Goal: Information Seeking & Learning: Learn about a topic

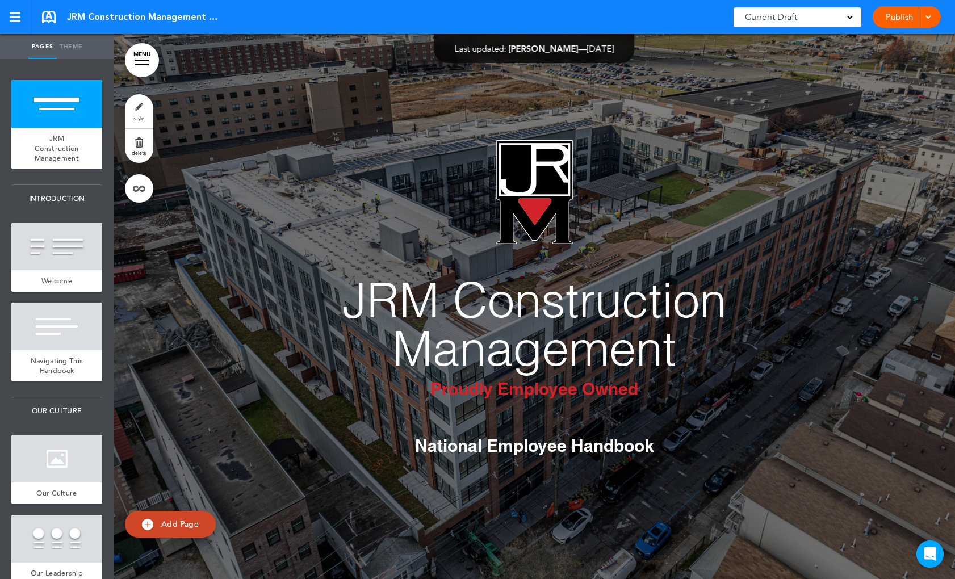
click at [129, 65] on link "MENU" at bounding box center [142, 60] width 34 height 34
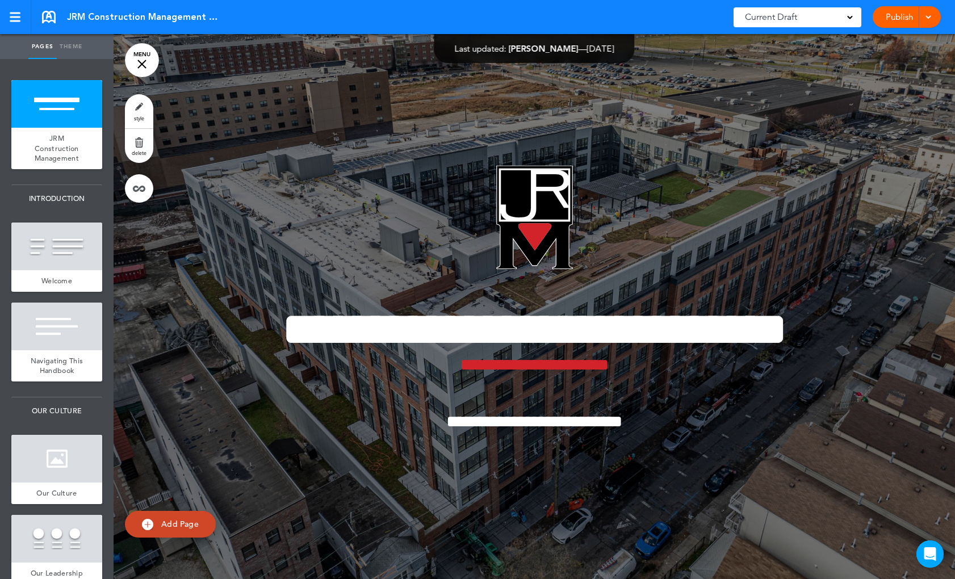
click at [132, 65] on link "MENU" at bounding box center [142, 60] width 34 height 34
click at [151, 51] on link "MENU" at bounding box center [142, 60] width 34 height 34
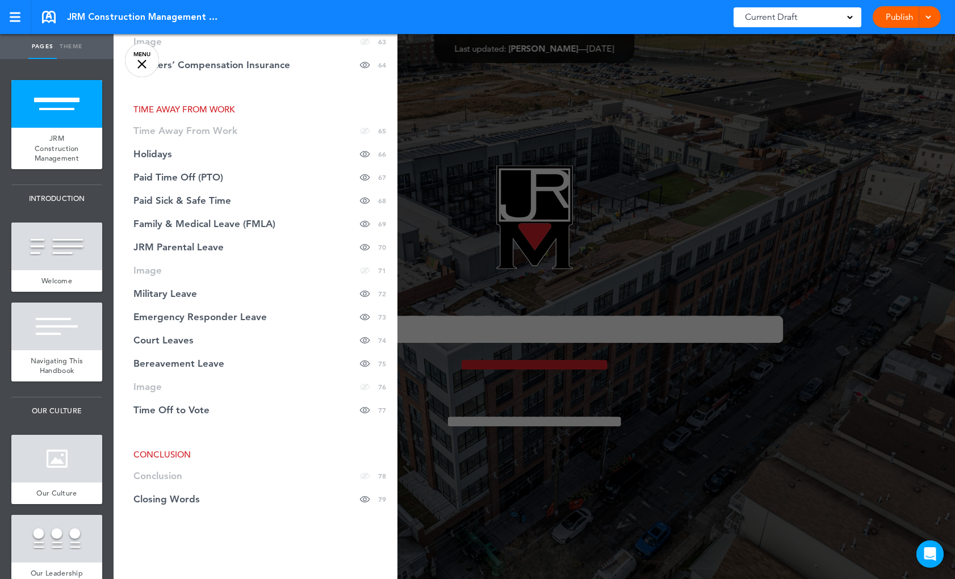
scroll to position [1790, 0]
click at [168, 194] on span "Paid Sick & Safe Time" at bounding box center [182, 199] width 98 height 10
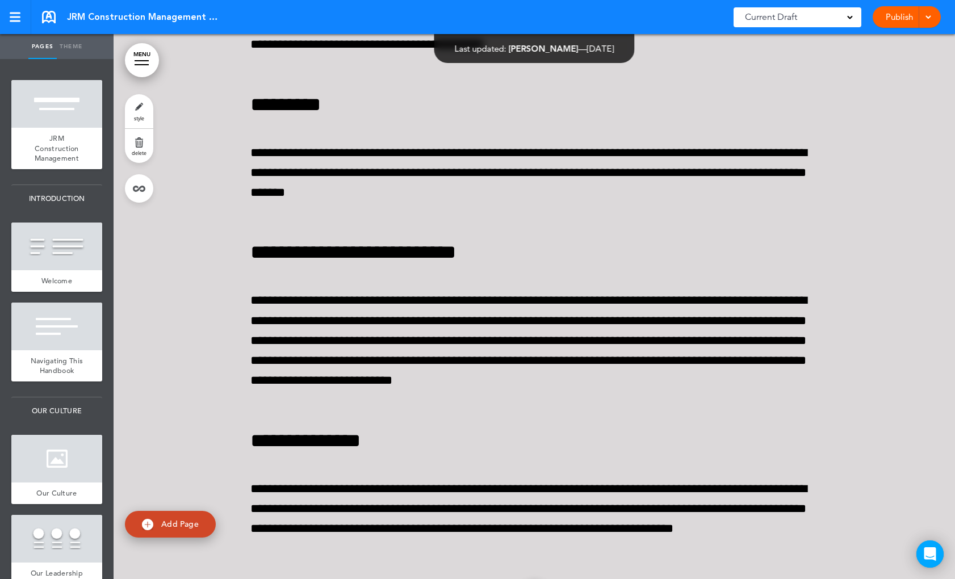
scroll to position [69506, 0]
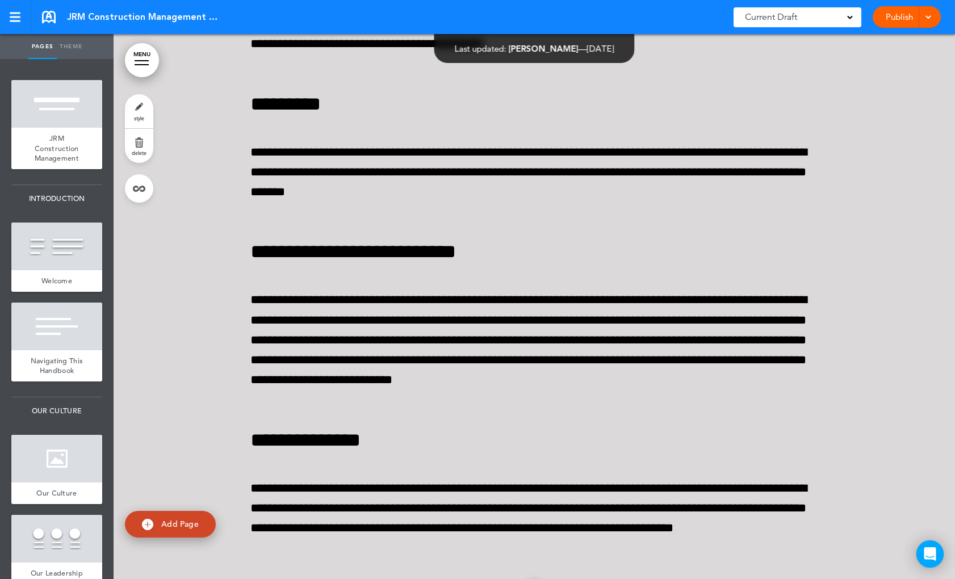
click at [56, 17] on div "JRM Construction Management ESOP National Employee Handbook" at bounding box center [131, 17] width 178 height 12
click at [50, 15] on link at bounding box center [49, 17] width 14 height 12
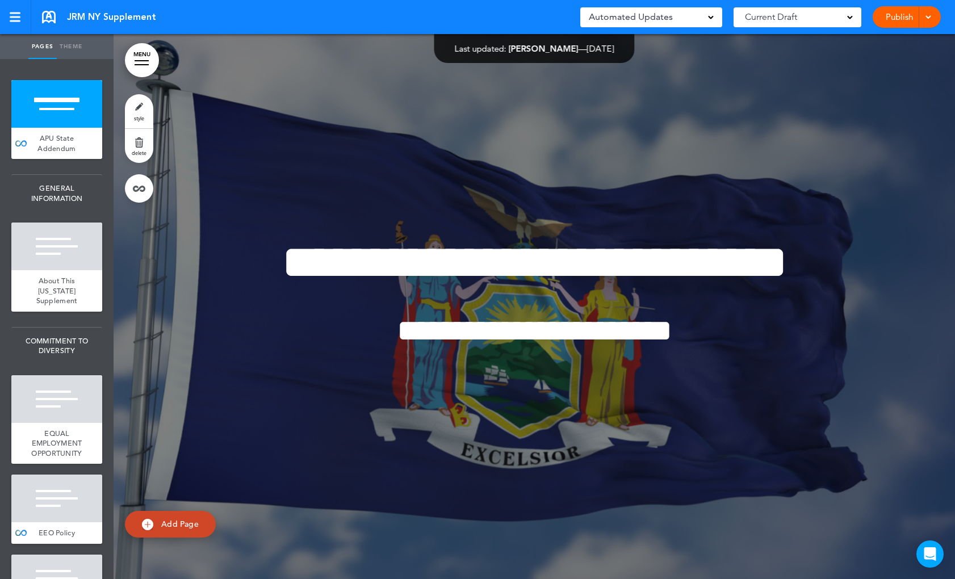
click at [143, 55] on link "MENU" at bounding box center [142, 60] width 34 height 34
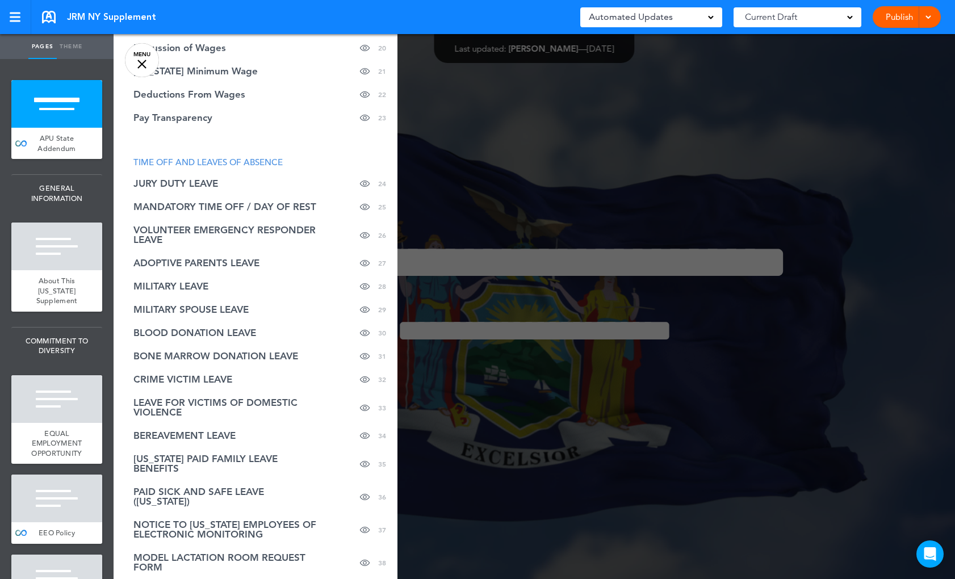
scroll to position [806, 0]
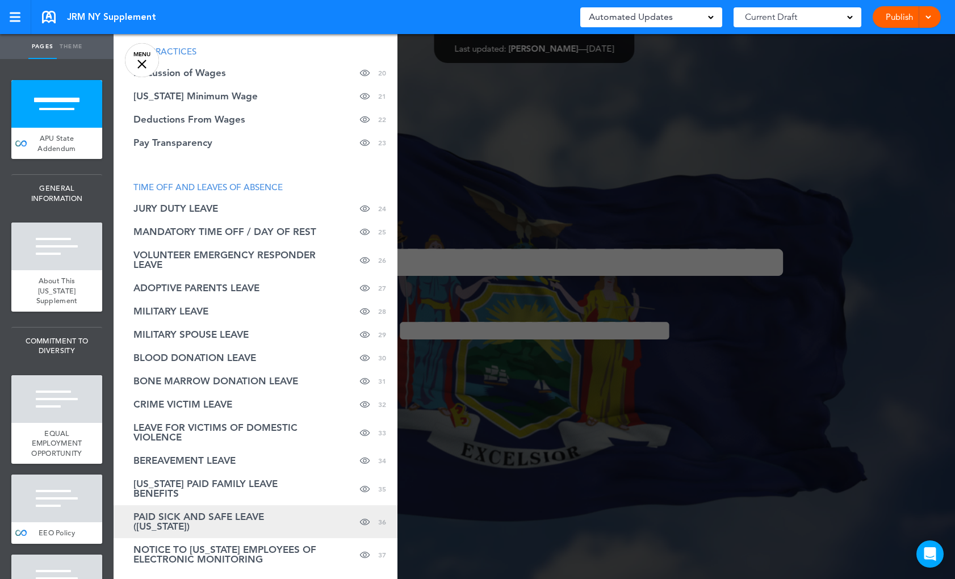
click at [235, 512] on span "PAID SICK AND SAFE LEAVE (NEW YORK)" at bounding box center [226, 521] width 187 height 19
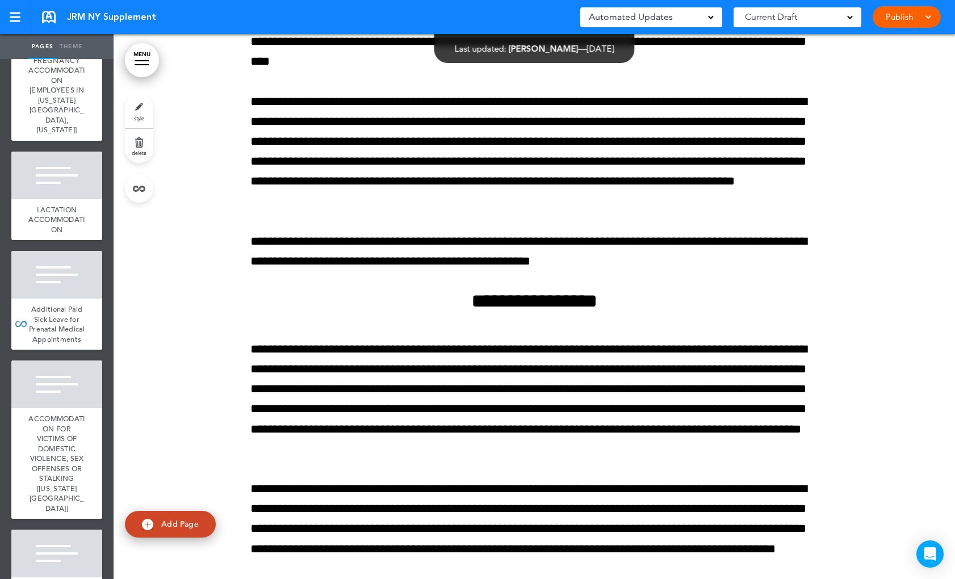
scroll to position [3919, 0]
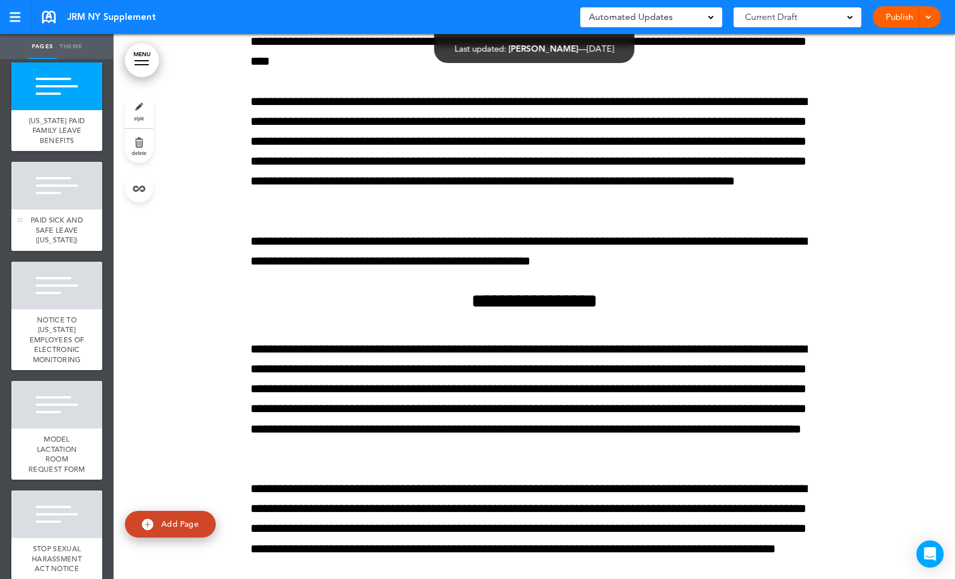
click at [66, 245] on span "PAID SICK AND SAFE LEAVE (NEW YORK)" at bounding box center [57, 230] width 52 height 30
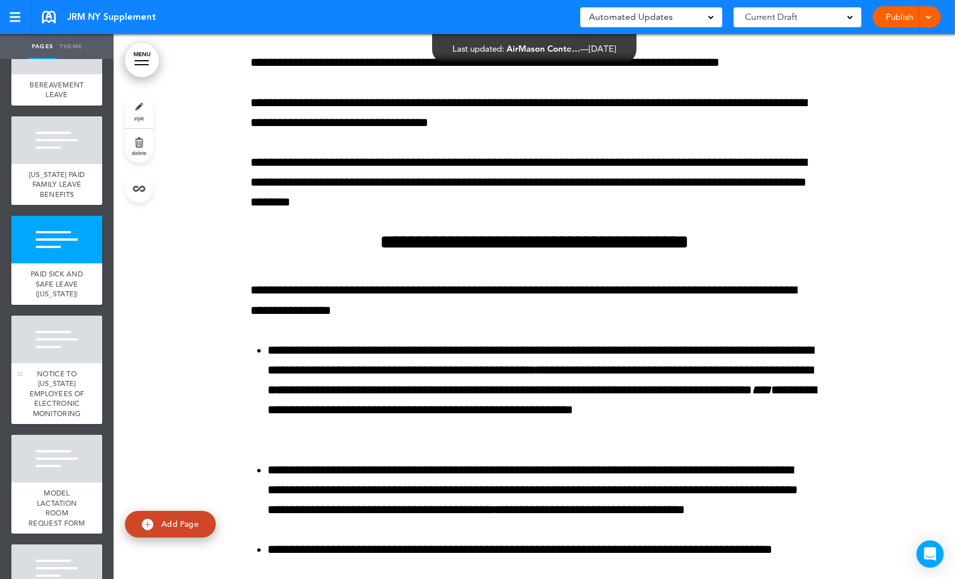
scroll to position [3862, 0]
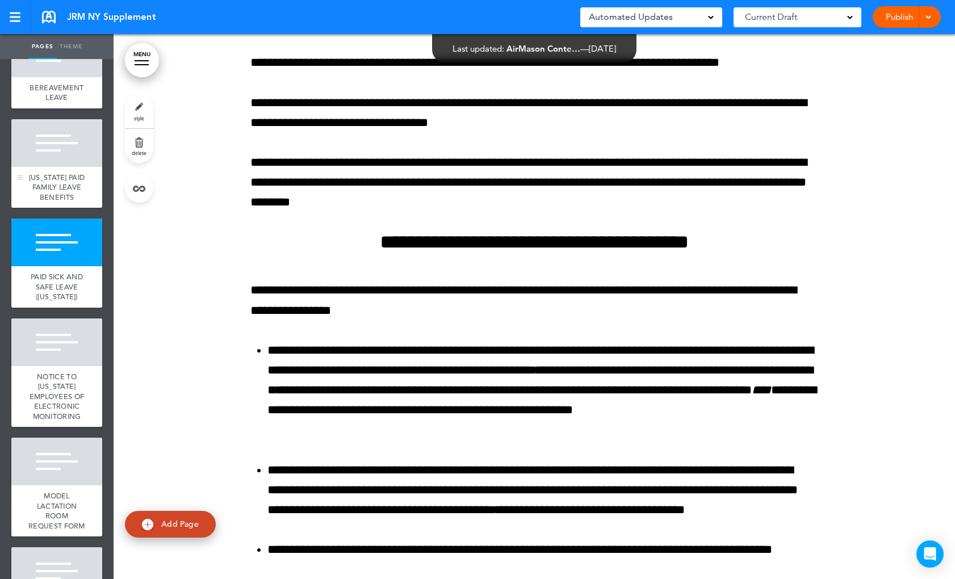
click at [63, 202] on span "NEW YORK PAID FAMILY LEAVE BENEFITS" at bounding box center [57, 188] width 56 height 30
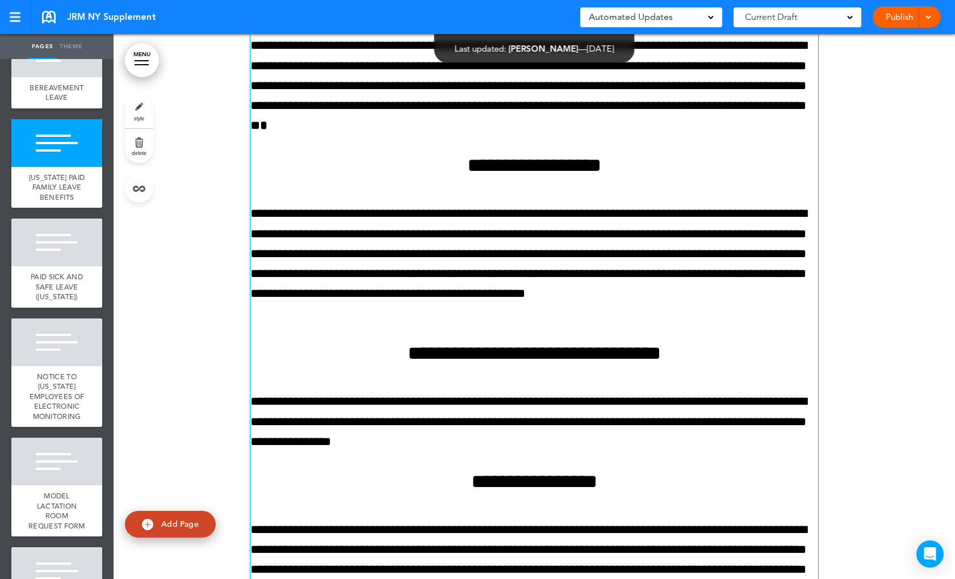
scroll to position [35945, 0]
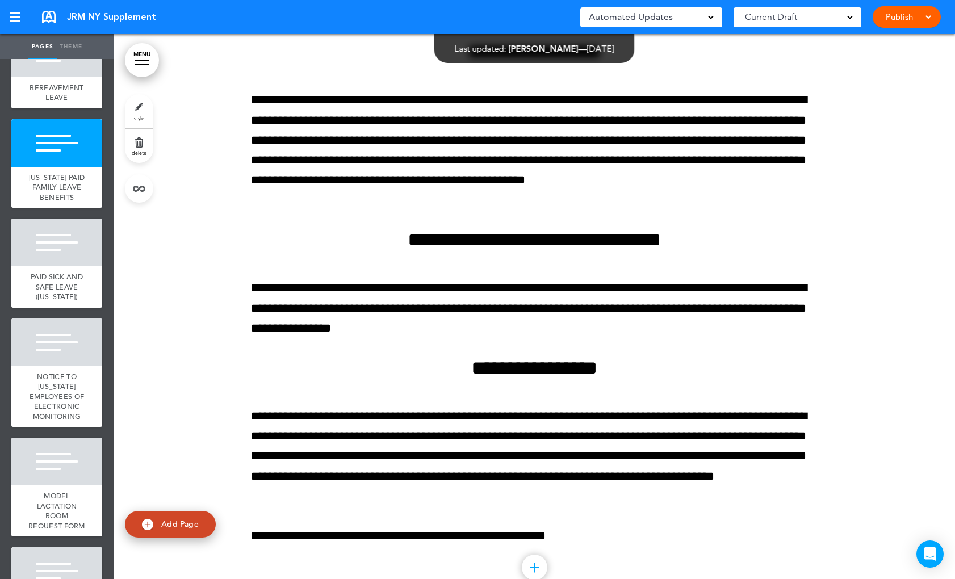
click at [140, 59] on link "MENU" at bounding box center [142, 60] width 34 height 34
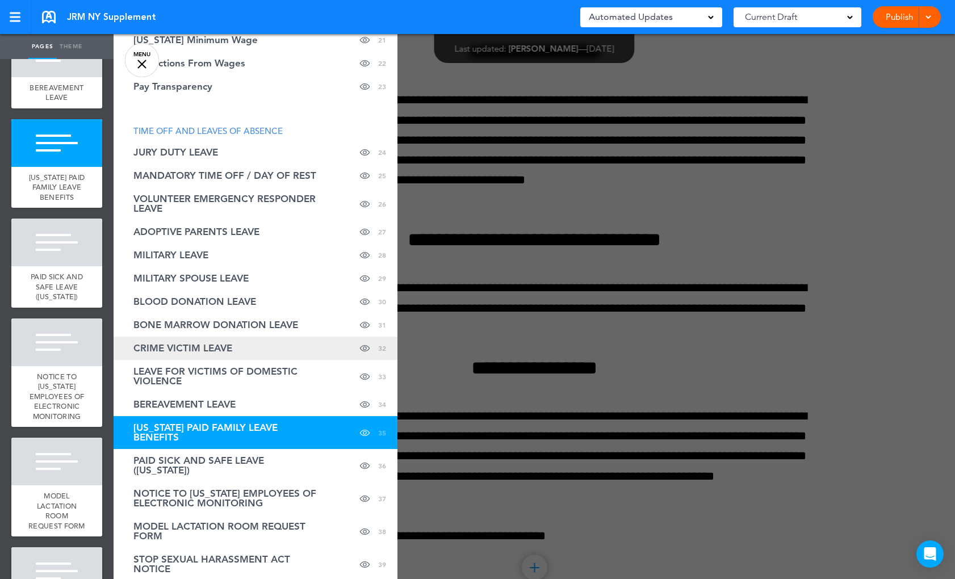
scroll to position [863, 0]
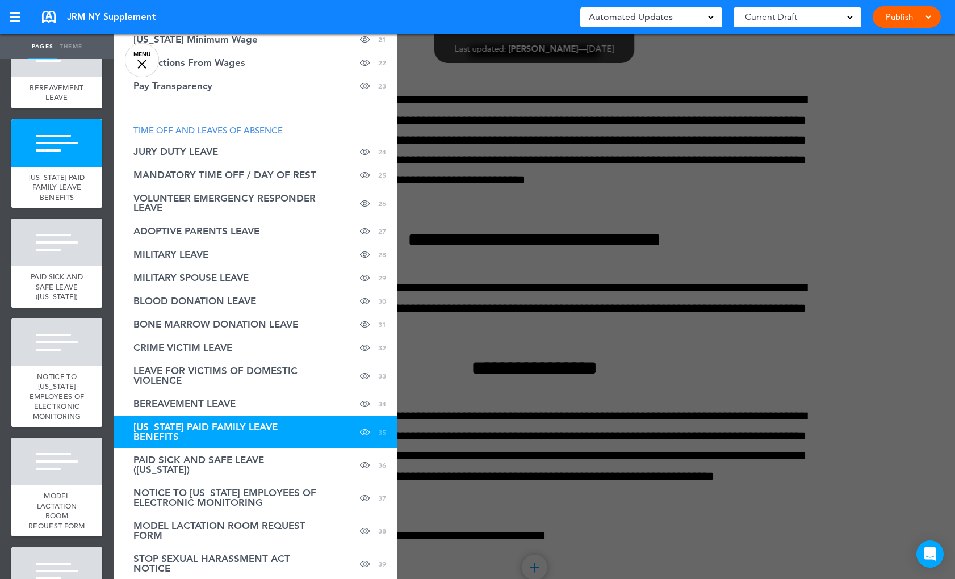
click at [53, 14] on link at bounding box center [49, 17] width 14 height 12
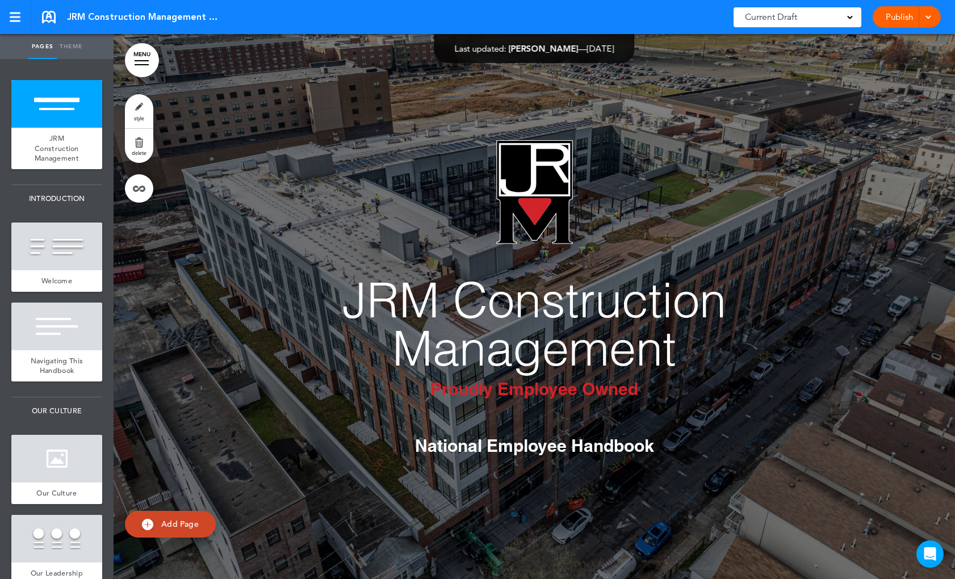
click at [136, 66] on link "MENU" at bounding box center [142, 60] width 34 height 34
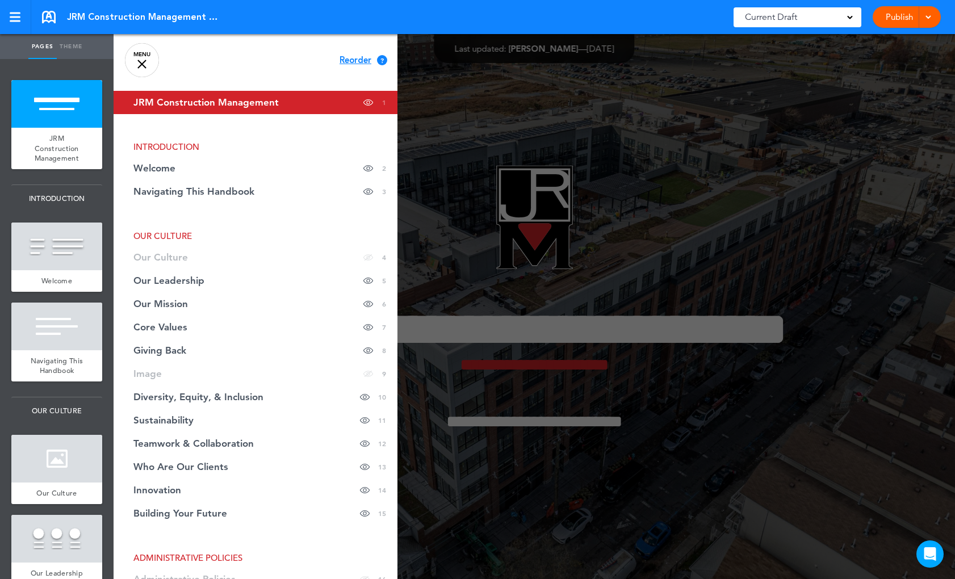
click at [147, 60] on link "MENU" at bounding box center [142, 60] width 34 height 34
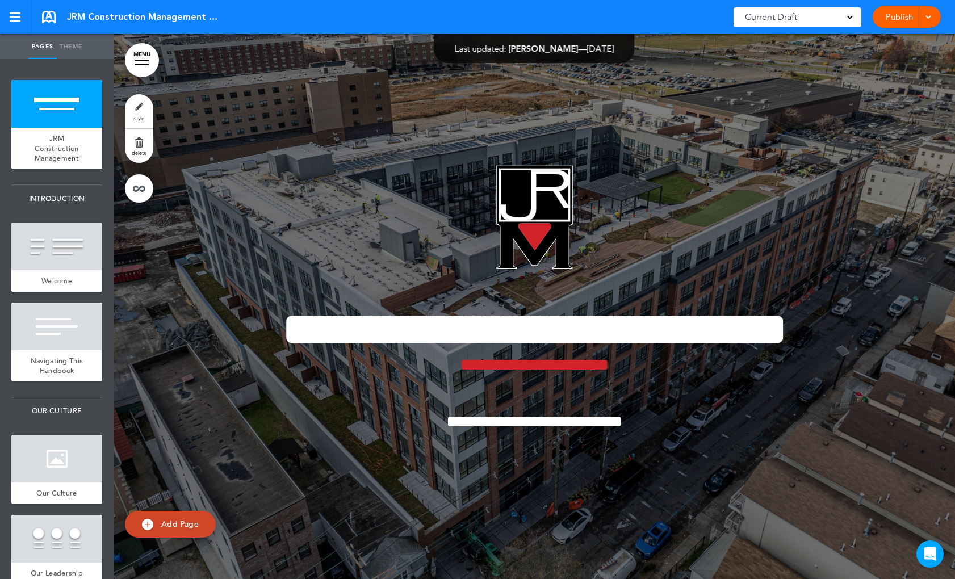
click at [147, 60] on div at bounding box center [142, 60] width 14 height 1
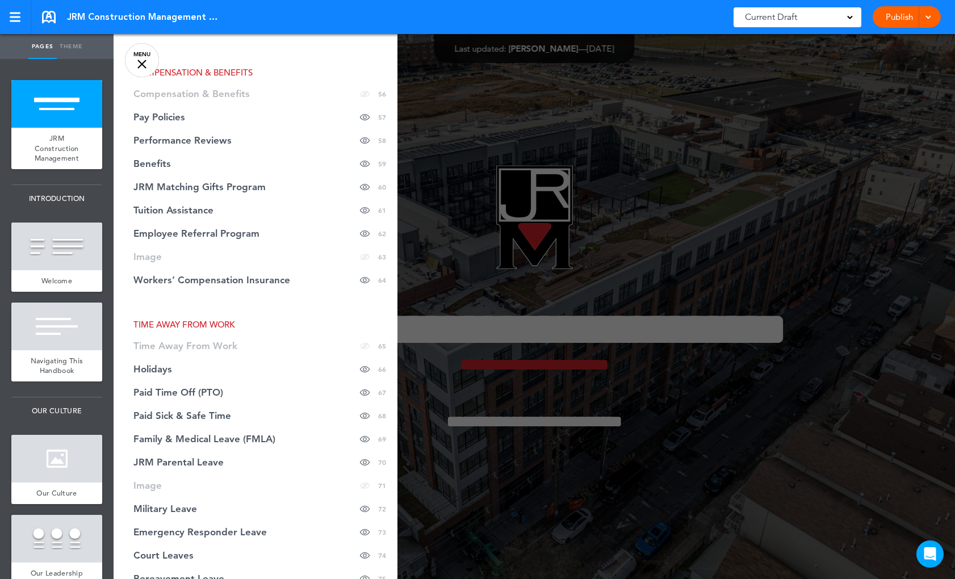
scroll to position [1704, 0]
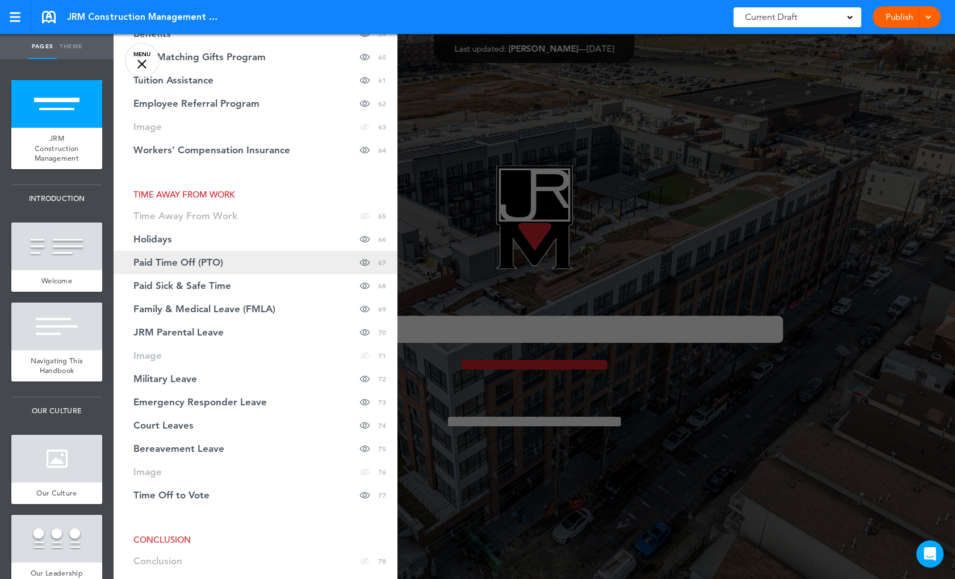
click at [184, 258] on span "Paid Time Off (PTO)" at bounding box center [178, 263] width 90 height 10
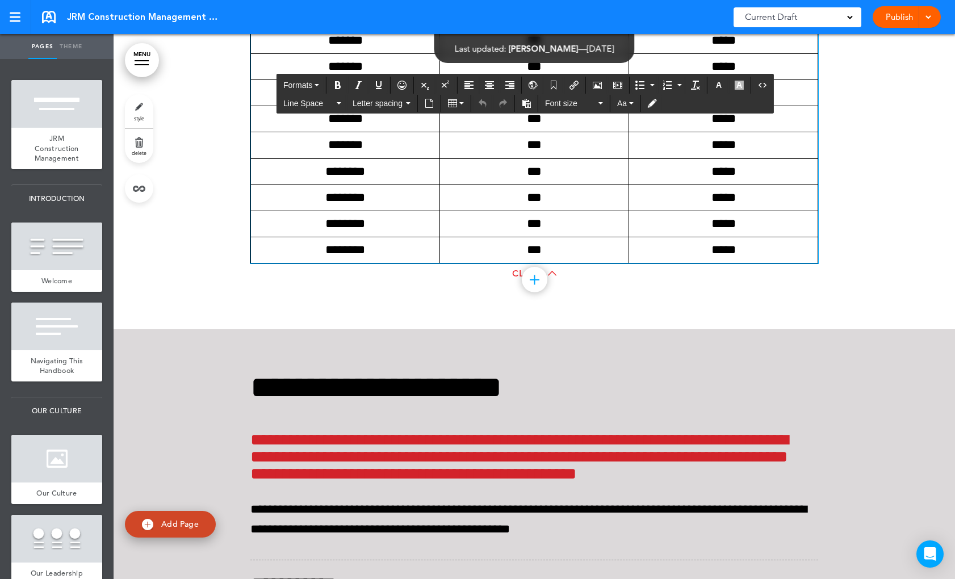
scroll to position [67476, 0]
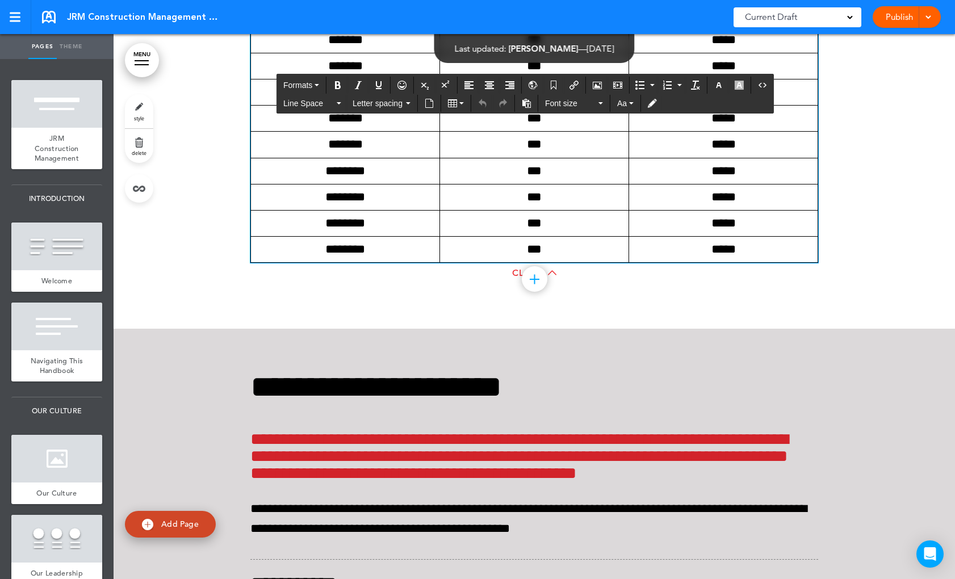
drag, startPoint x: 430, startPoint y: 382, endPoint x: 229, endPoint y: 365, distance: 201.7
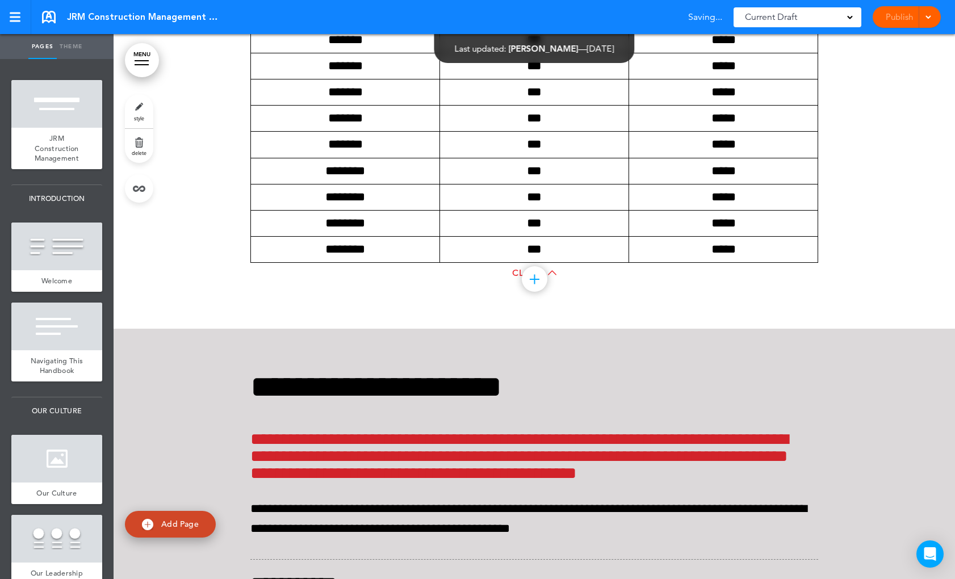
click at [47, 19] on link at bounding box center [49, 17] width 14 height 12
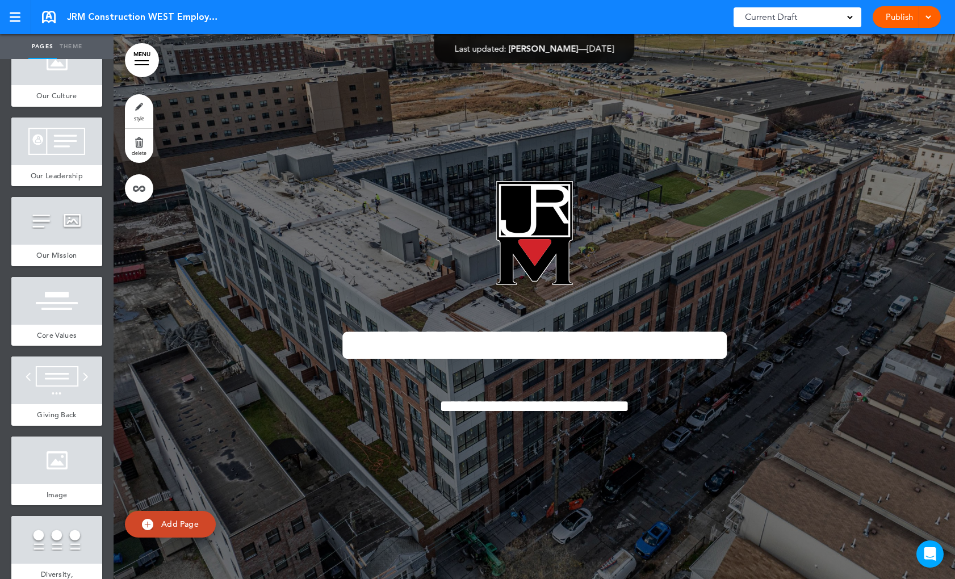
scroll to position [625, 0]
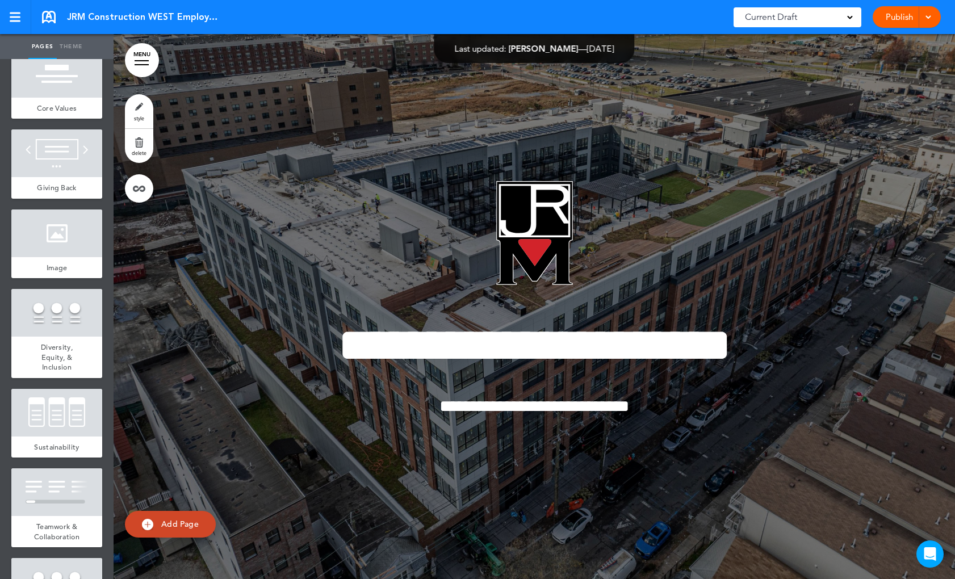
click at [143, 62] on link "MENU" at bounding box center [142, 60] width 34 height 34
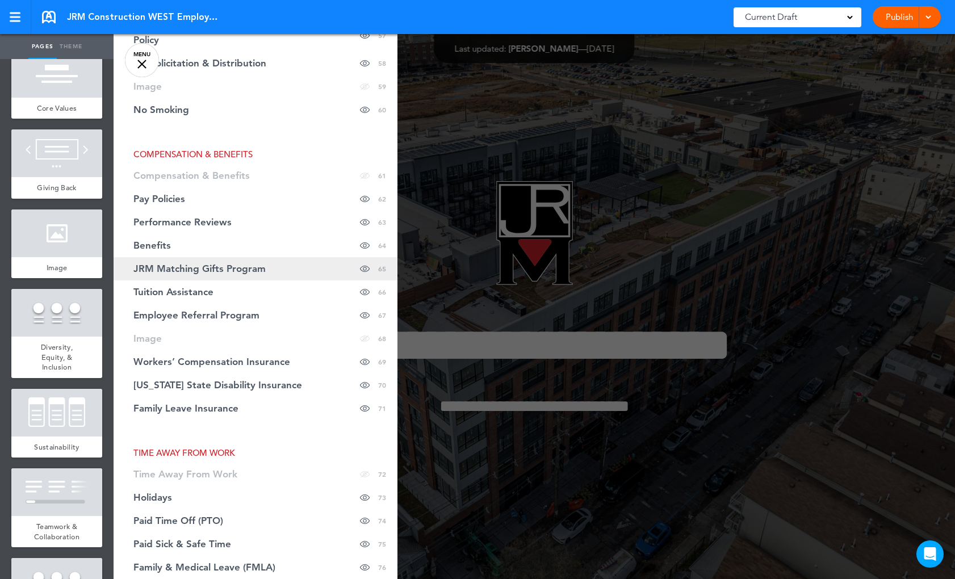
scroll to position [1760, 0]
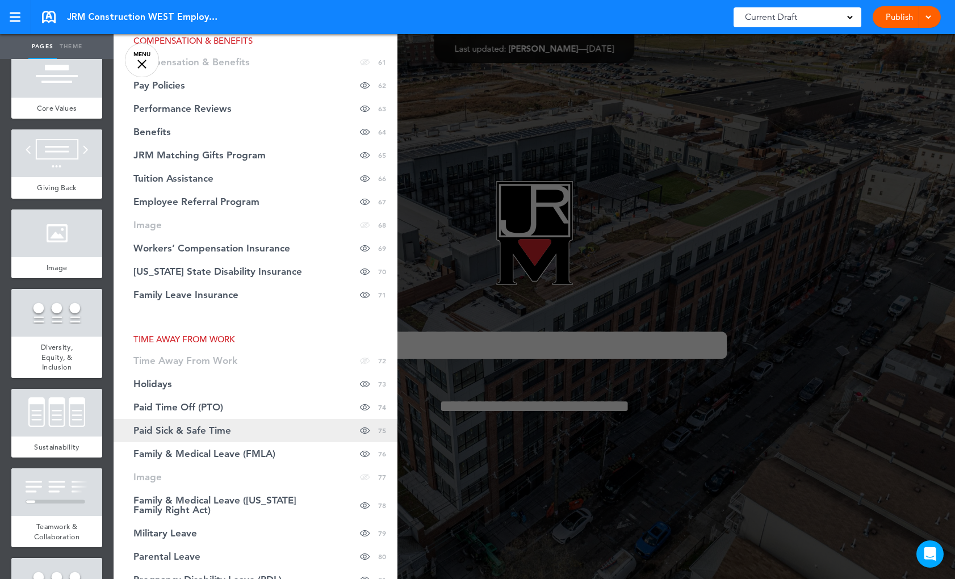
click at [227, 426] on span "Paid Sick & Safe Time" at bounding box center [182, 431] width 98 height 10
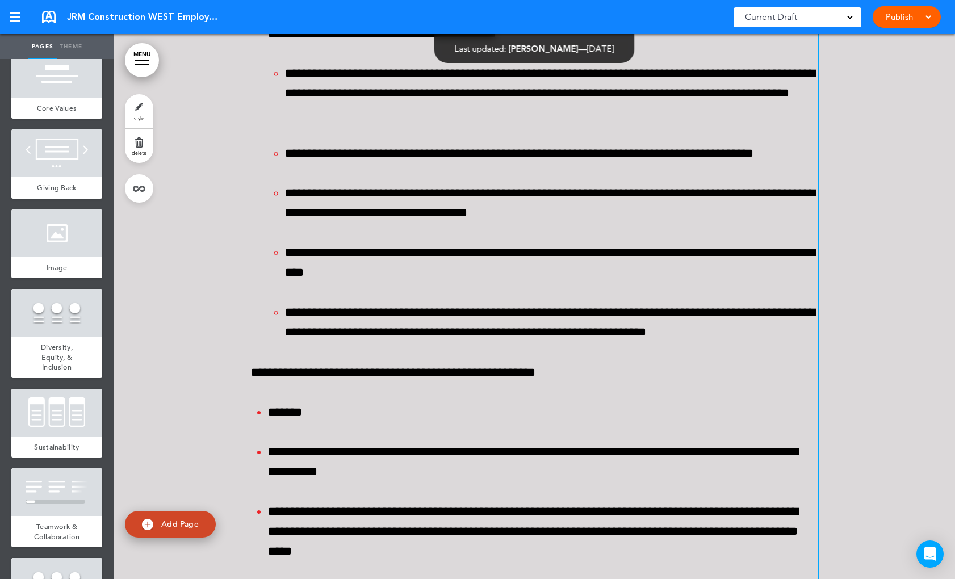
scroll to position [75137, 0]
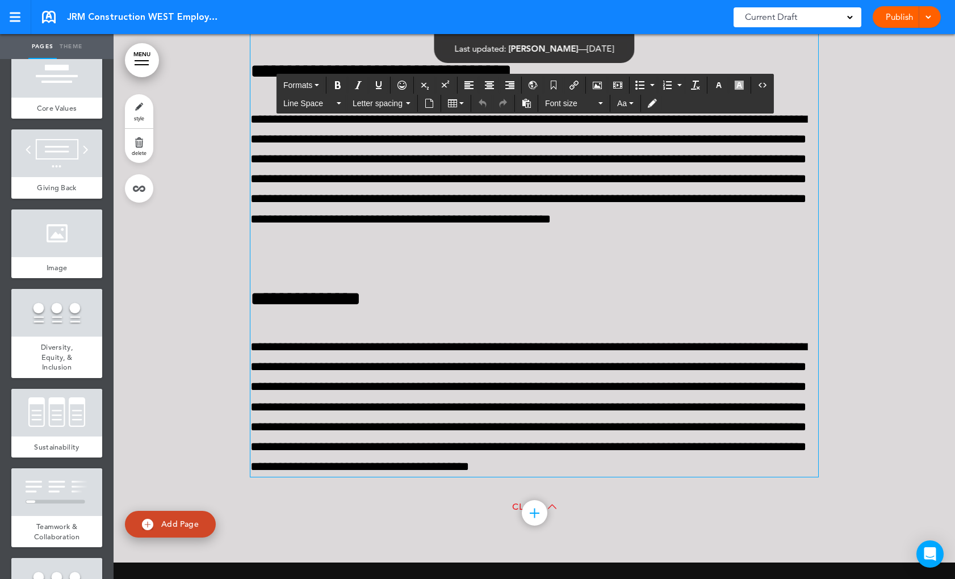
scroll to position [76784, 0]
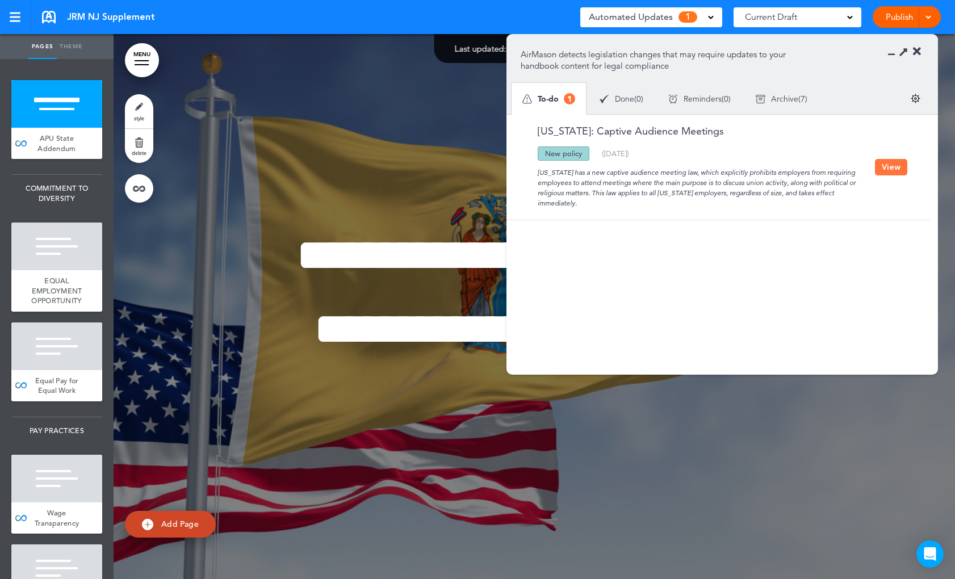
click at [767, 411] on div "**********" at bounding box center [534, 306] width 568 height 233
click at [45, 19] on link at bounding box center [49, 17] width 14 height 12
